Goal: Task Accomplishment & Management: Manage account settings

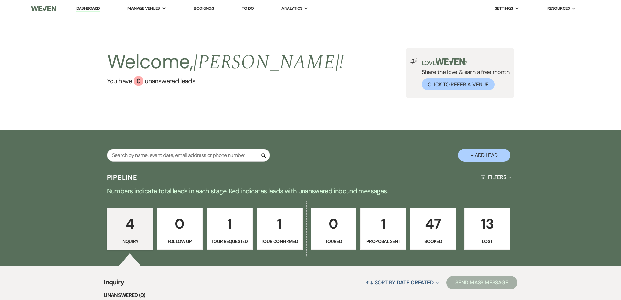
click at [435, 226] on p "47" at bounding box center [432, 223] width 37 height 22
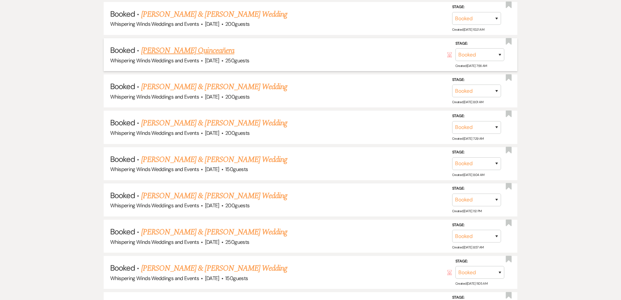
scroll to position [358, 0]
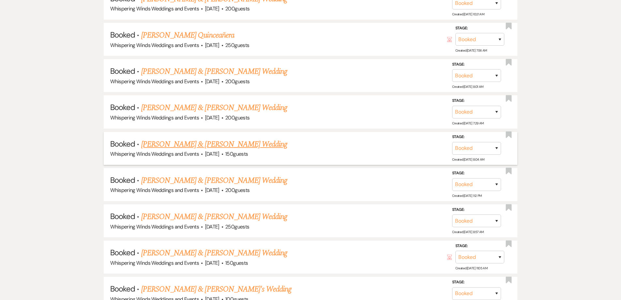
click at [264, 145] on link "[PERSON_NAME] & [PERSON_NAME] Wedding" at bounding box center [214, 144] width 146 height 12
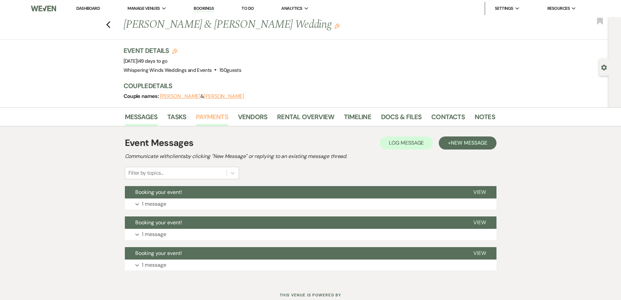
click at [207, 117] on link "Payments" at bounding box center [212, 118] width 32 height 14
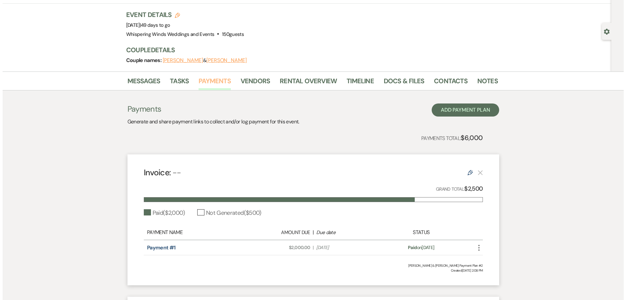
scroll to position [33, 0]
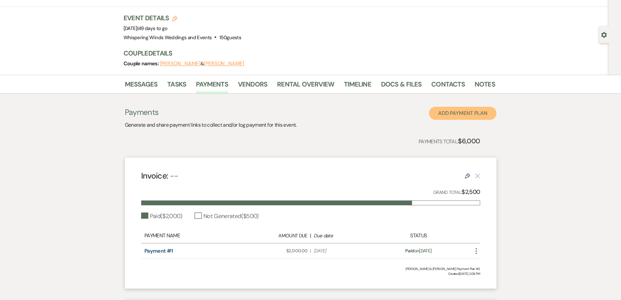
click at [465, 114] on button "Add Payment Plan" at bounding box center [462, 113] width 67 height 13
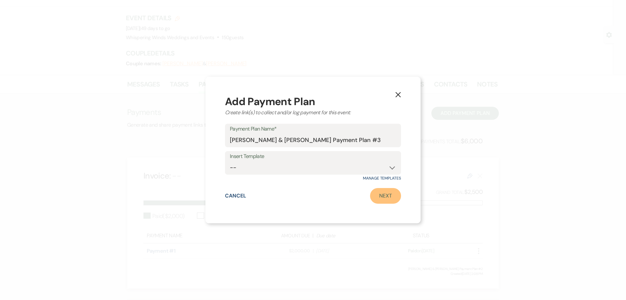
click at [389, 198] on link "Next" at bounding box center [385, 196] width 31 height 16
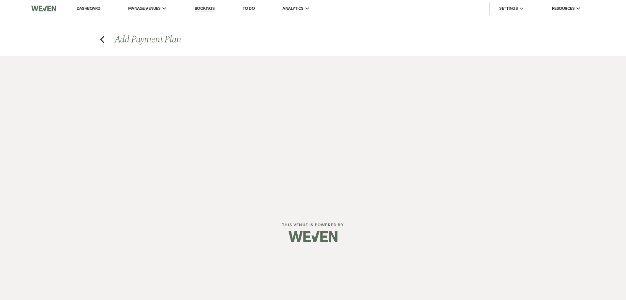
select select "2"
select select "percentage"
select select "true"
select select "client"
select select "weeks"
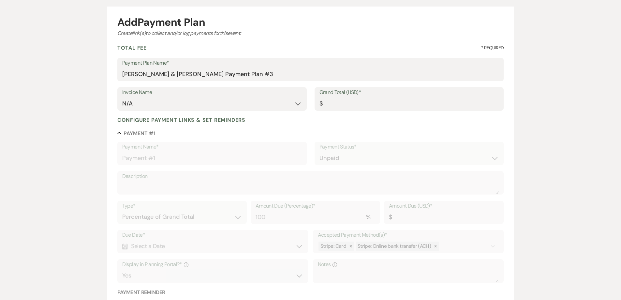
scroll to position [65, 0]
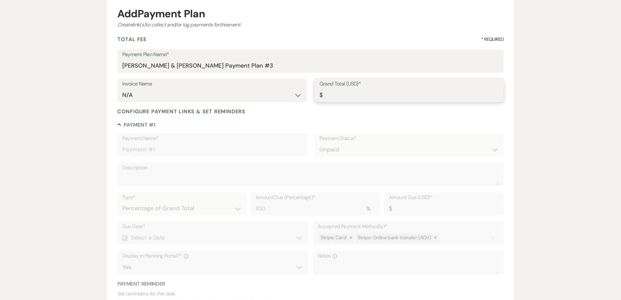
click at [335, 93] on input "Grand Total (USD)*" at bounding box center [409, 95] width 180 height 13
type input "3"
type input "3.00"
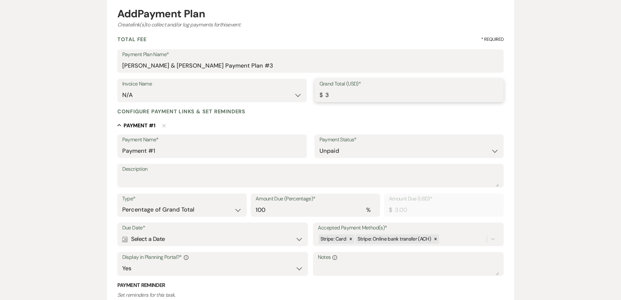
type input "35"
type input "35.00"
type input "350"
type input "350.00"
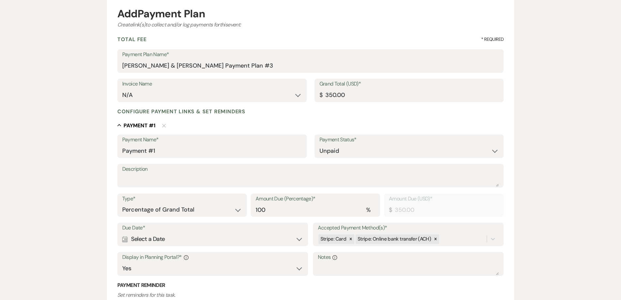
click at [143, 171] on label "Description" at bounding box center [310, 168] width 377 height 9
click at [143, 173] on textarea "Description" at bounding box center [310, 179] width 377 height 13
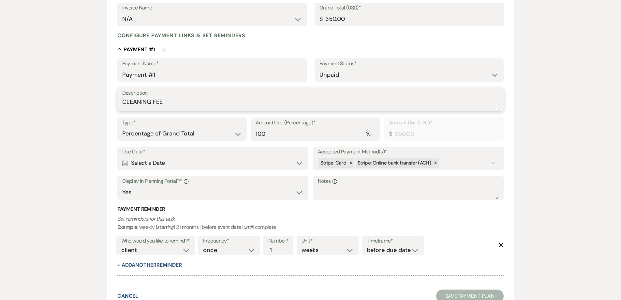
scroll to position [163, 0]
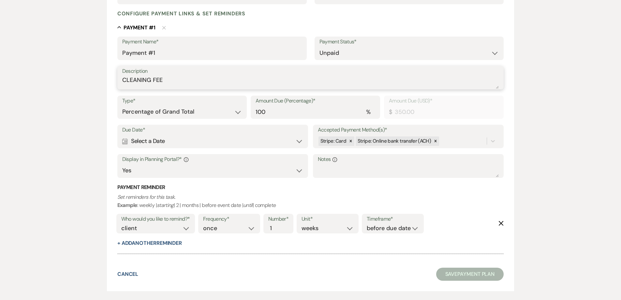
type textarea "CLEANING FEE"
click at [166, 137] on div "Calendar Select a Date Expand" at bounding box center [212, 141] width 181 height 13
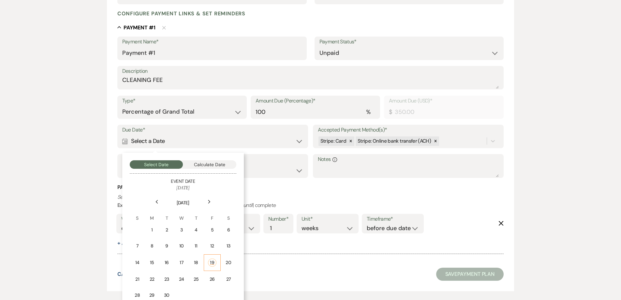
click at [212, 264] on div "19" at bounding box center [212, 262] width 8 height 8
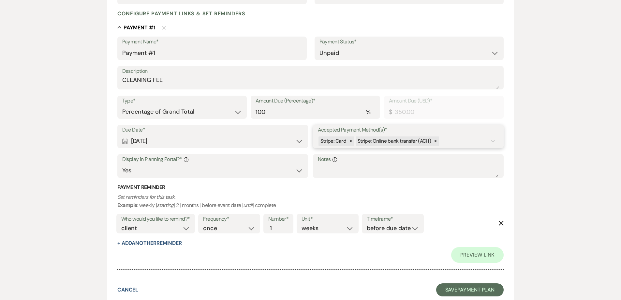
click at [449, 139] on div "Stripe: Card Stripe: Online bank transfer (ACH)" at bounding box center [402, 140] width 169 height 11
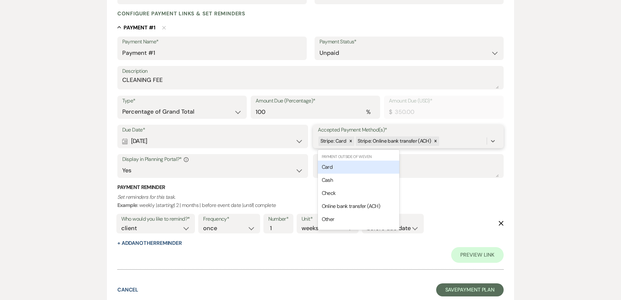
click at [329, 168] on span "Card" at bounding box center [327, 166] width 11 height 7
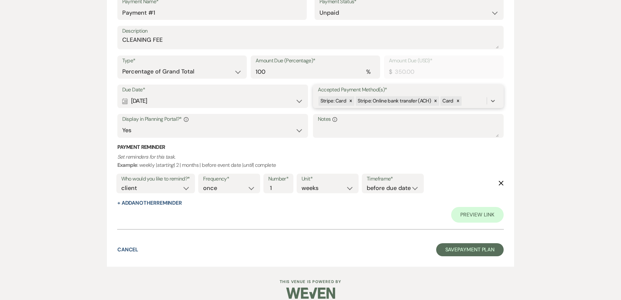
scroll to position [212, 0]
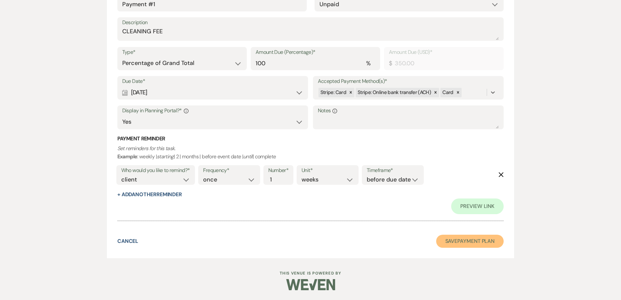
click at [456, 240] on button "Save Payment Plan" at bounding box center [470, 240] width 68 height 13
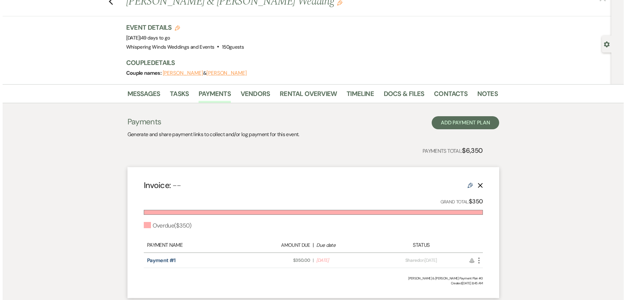
scroll to position [98, 0]
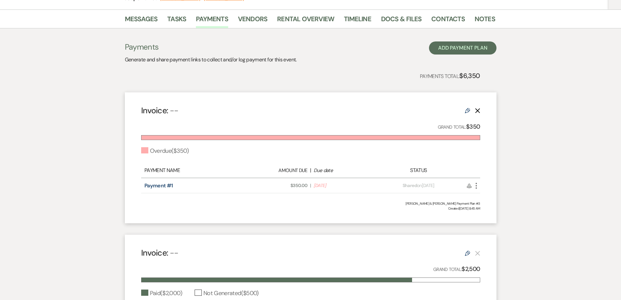
click at [475, 185] on icon "More" at bounding box center [476, 186] width 8 height 8
click at [503, 199] on button "Attach File Attach to Message" at bounding box center [505, 198] width 66 height 11
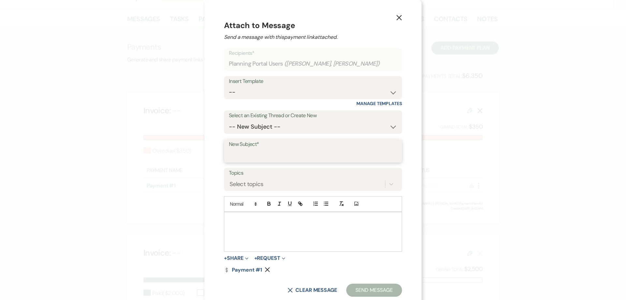
click at [260, 149] on input "New Subject*" at bounding box center [313, 155] width 168 height 13
type input "CLEANING DEPOSIT"
click at [246, 224] on div at bounding box center [312, 231] width 177 height 39
click at [292, 152] on input "CLEANING DEPOSIT" at bounding box center [313, 155] width 168 height 13
drag, startPoint x: 277, startPoint y: 154, endPoint x: 186, endPoint y: 148, distance: 90.8
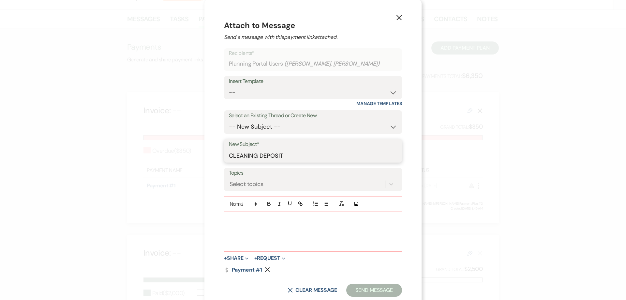
click at [191, 150] on div "X Attach to Message Send a message with this payment link attached. Recipients*…" at bounding box center [313, 150] width 626 height 300
type input "CLEANING FEE"
type input "C"
click at [245, 226] on div at bounding box center [312, 231] width 177 height 39
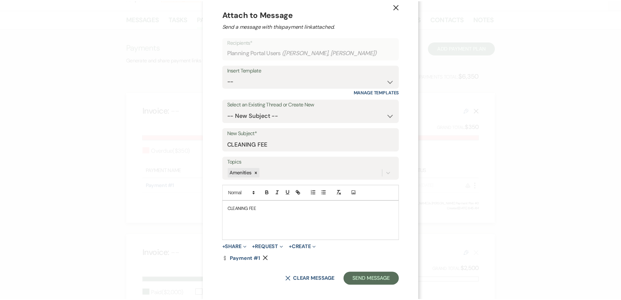
scroll to position [16, 0]
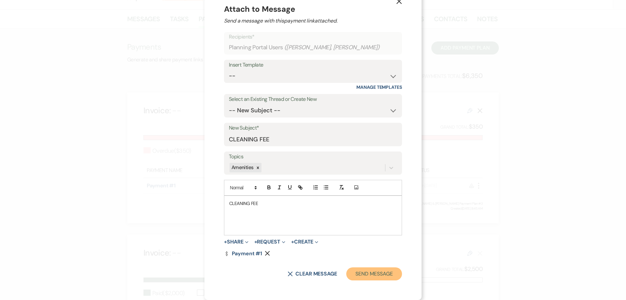
click at [379, 272] on button "Send Message" at bounding box center [374, 273] width 56 height 13
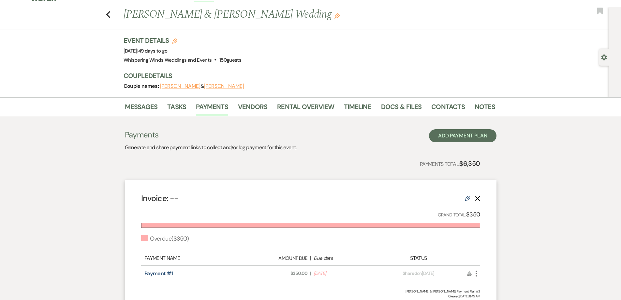
scroll to position [0, 0]
